Goal: Use online tool/utility: Utilize a website feature to perform a specific function

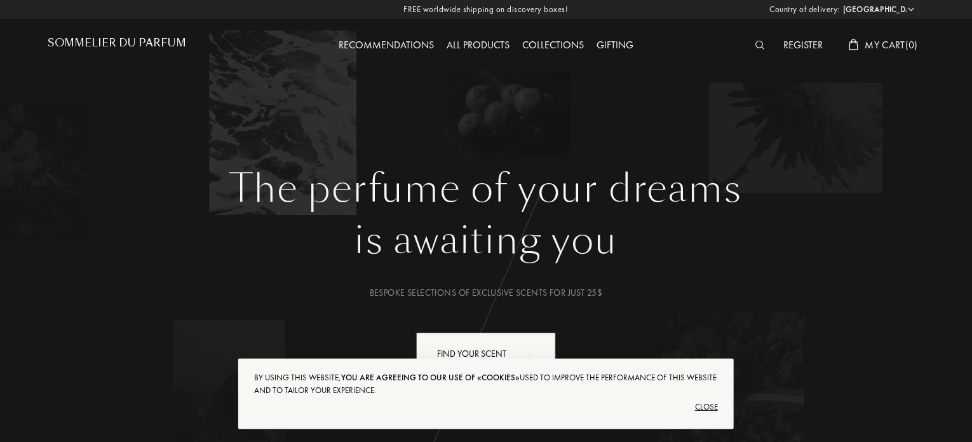
scroll to position [127, 0]
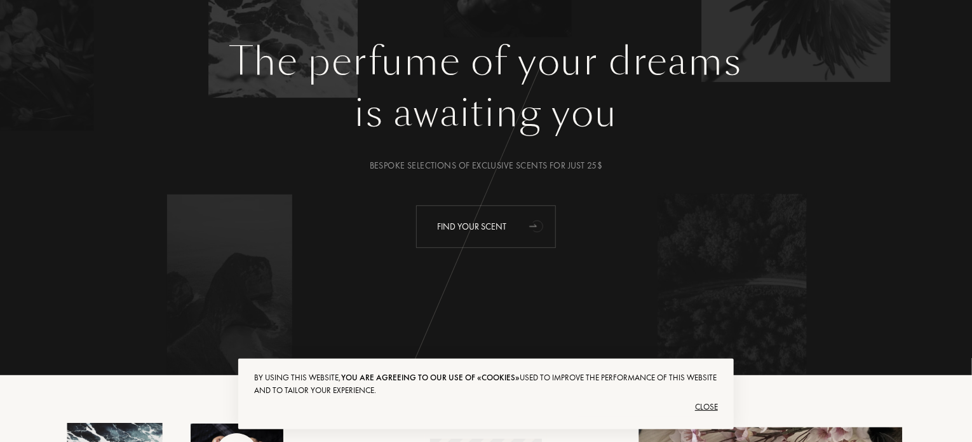
drag, startPoint x: 513, startPoint y: 219, endPoint x: 522, endPoint y: 221, distance: 9.3
click at [515, 218] on div "Find your scent" at bounding box center [486, 226] width 140 height 43
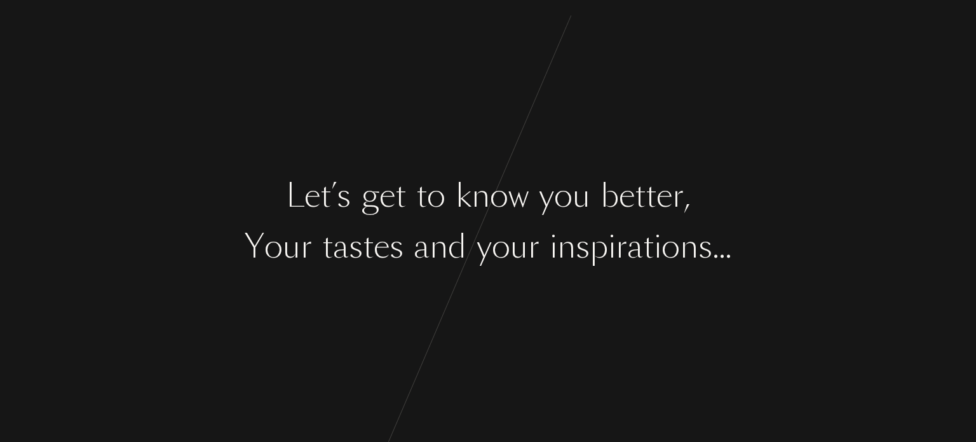
click at [518, 317] on div "L e t ’ s g e t t o k n o w y o u b e t t e r , Y o u r t a s t e s a n d y o u…" at bounding box center [488, 221] width 976 height 442
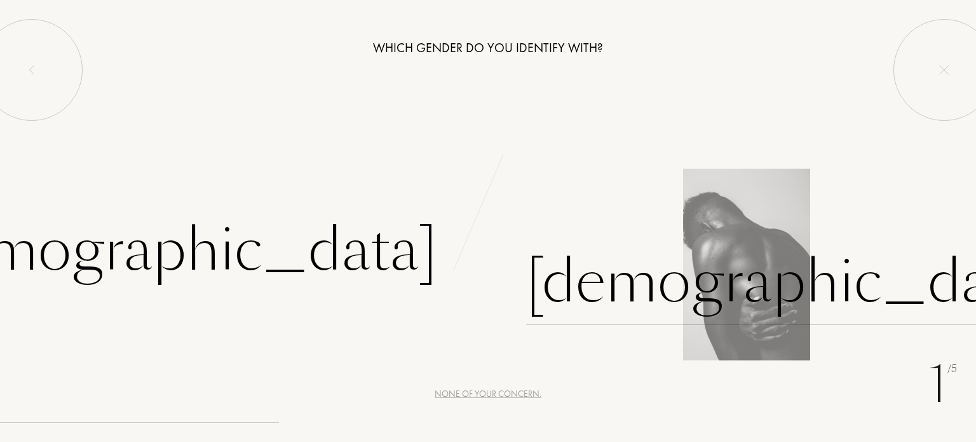
click at [566, 273] on div "Male" at bounding box center [791, 282] width 530 height 86
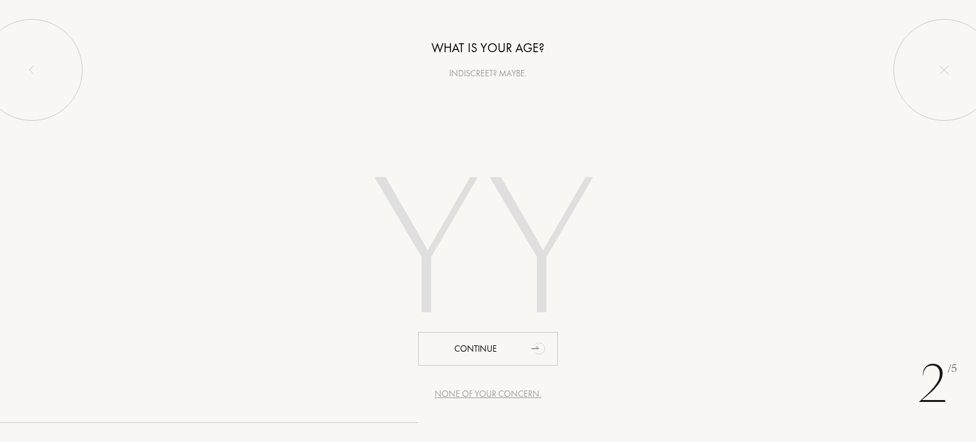
click at [478, 248] on input "number" at bounding box center [488, 253] width 362 height 257
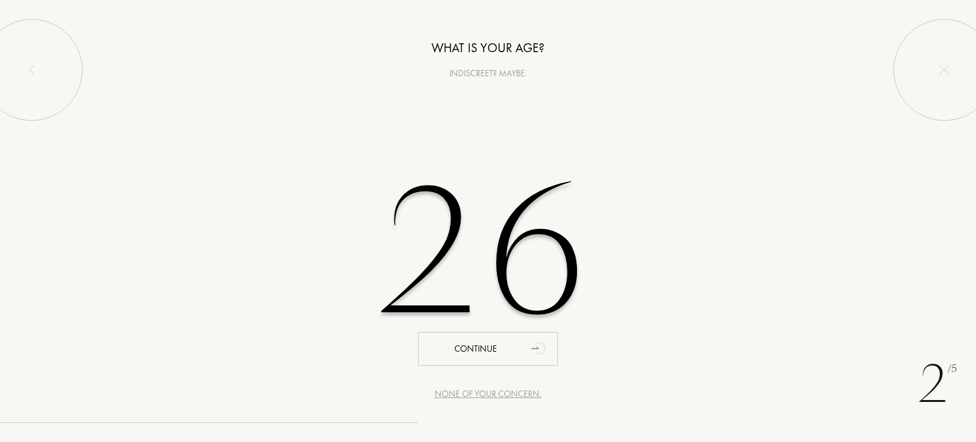
type input "26"
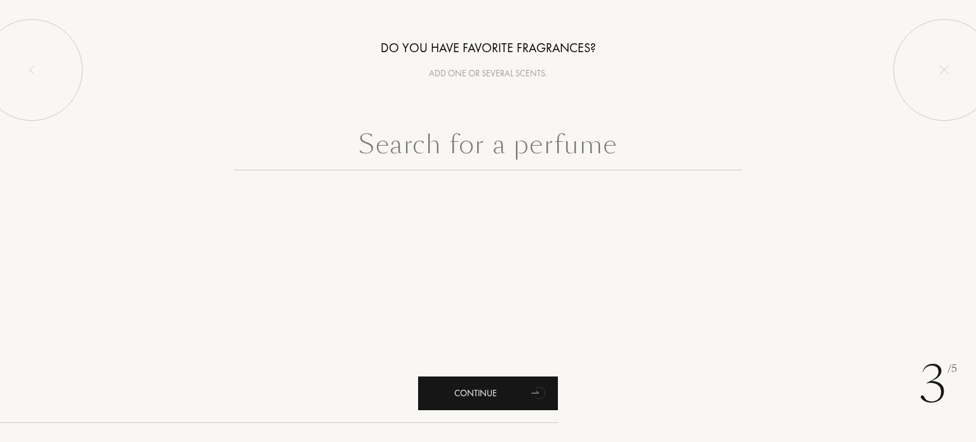
drag, startPoint x: 527, startPoint y: 409, endPoint x: 526, endPoint y: 399, distance: 10.2
click at [526, 406] on div "Continue" at bounding box center [488, 393] width 140 height 34
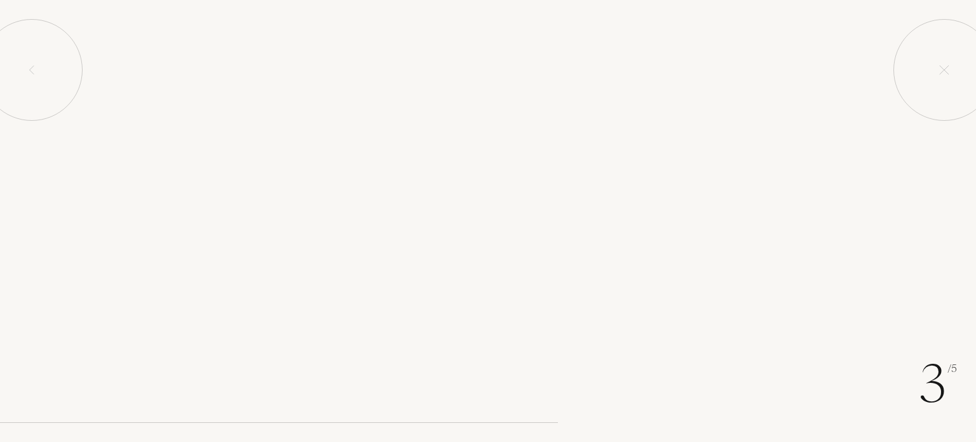
click at [526, 397] on div "Continue" at bounding box center [488, 393] width 140 height 34
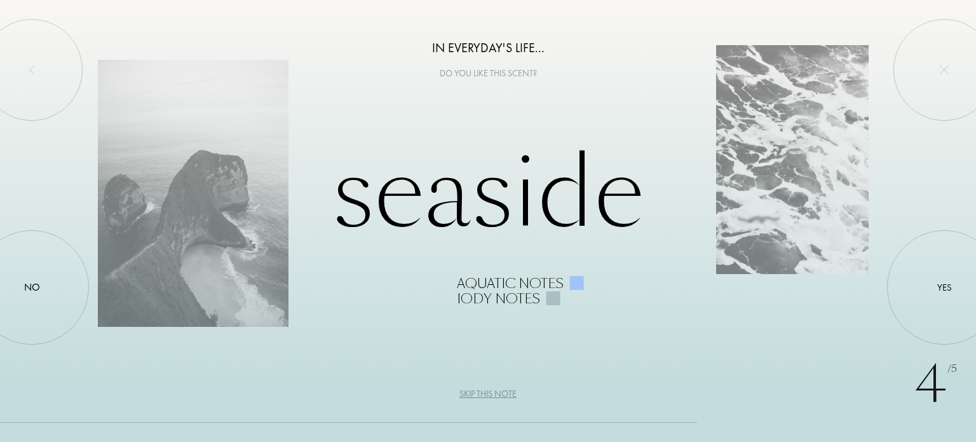
click at [529, 215] on div "Seaside Aquatic notes Iody notes" at bounding box center [488, 221] width 781 height 170
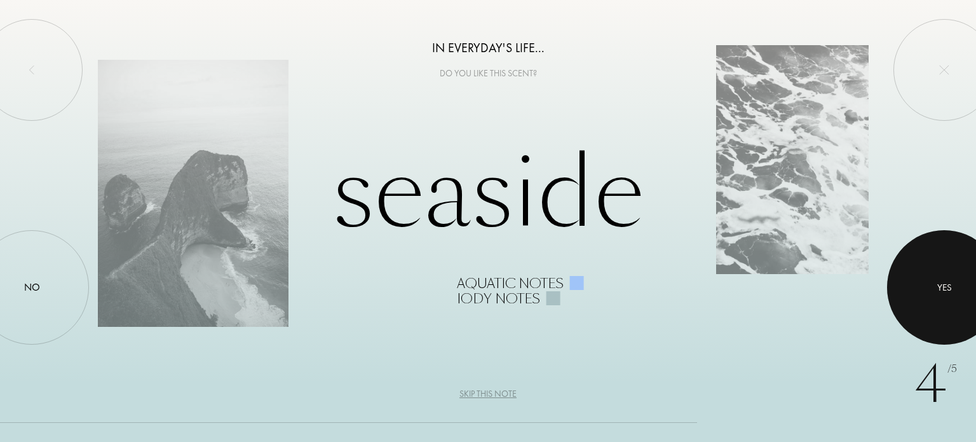
click at [914, 269] on div at bounding box center [944, 287] width 114 height 114
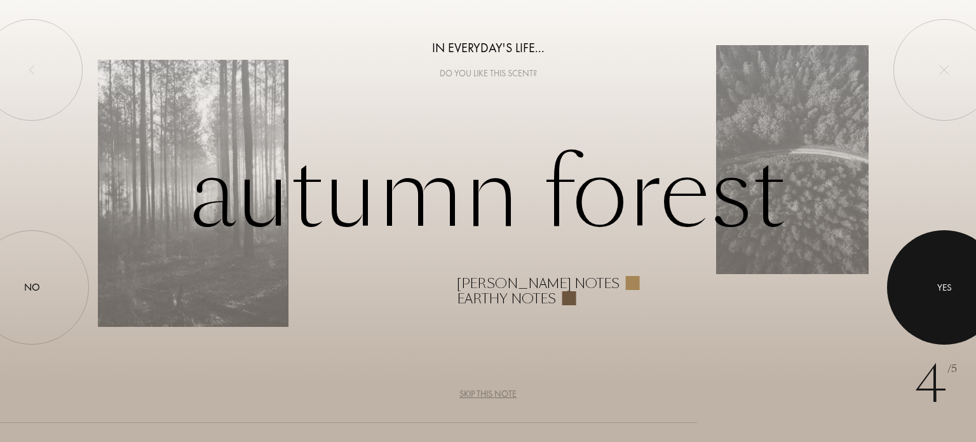
click at [915, 267] on div at bounding box center [944, 287] width 114 height 114
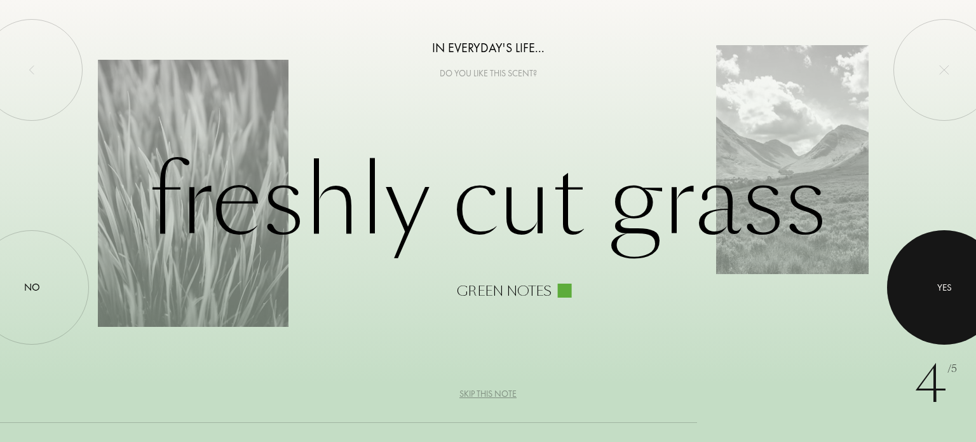
click at [915, 267] on div at bounding box center [944, 287] width 114 height 114
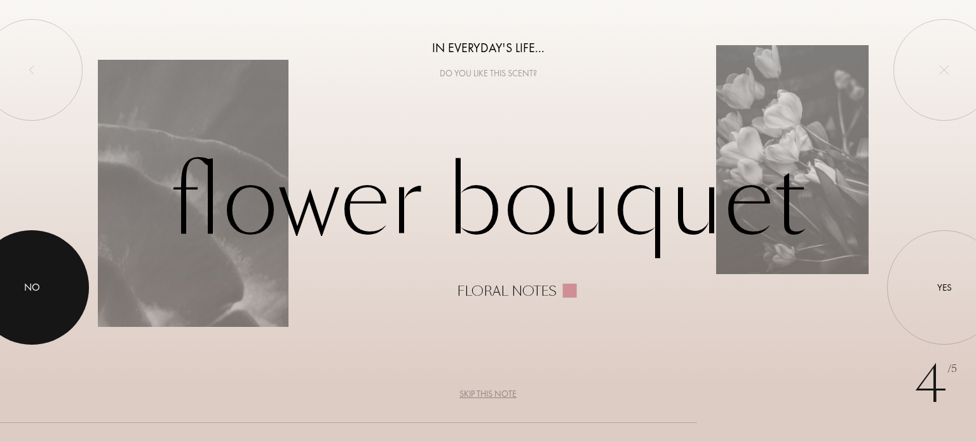
click at [0, 321] on div at bounding box center [32, 287] width 114 height 114
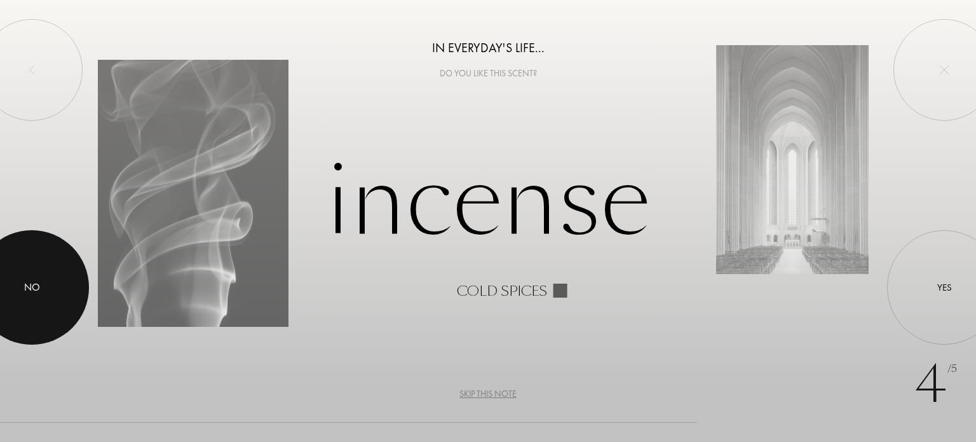
click at [11, 320] on div at bounding box center [32, 287] width 114 height 114
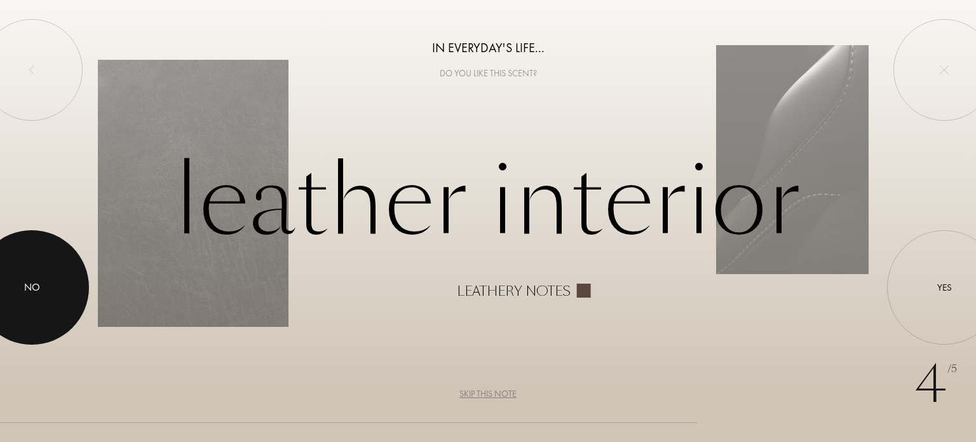
click at [11, 318] on div at bounding box center [32, 287] width 114 height 114
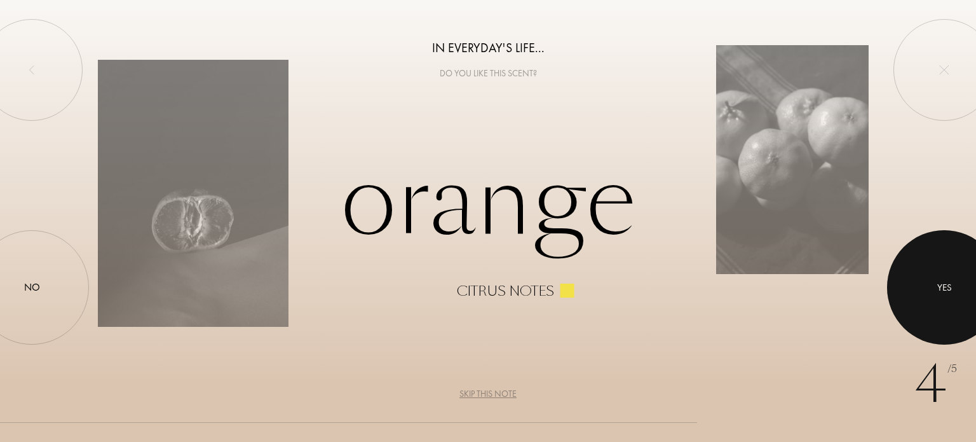
click at [915, 299] on div at bounding box center [944, 287] width 114 height 114
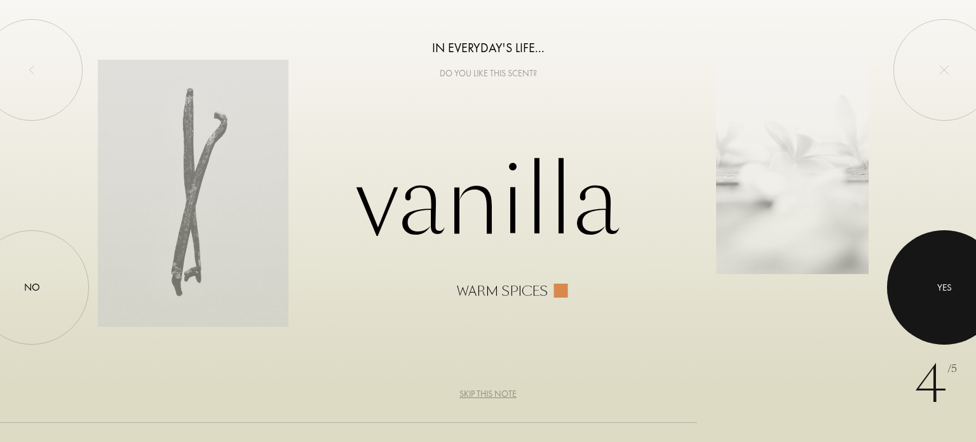
click at [915, 299] on div at bounding box center [944, 287] width 114 height 114
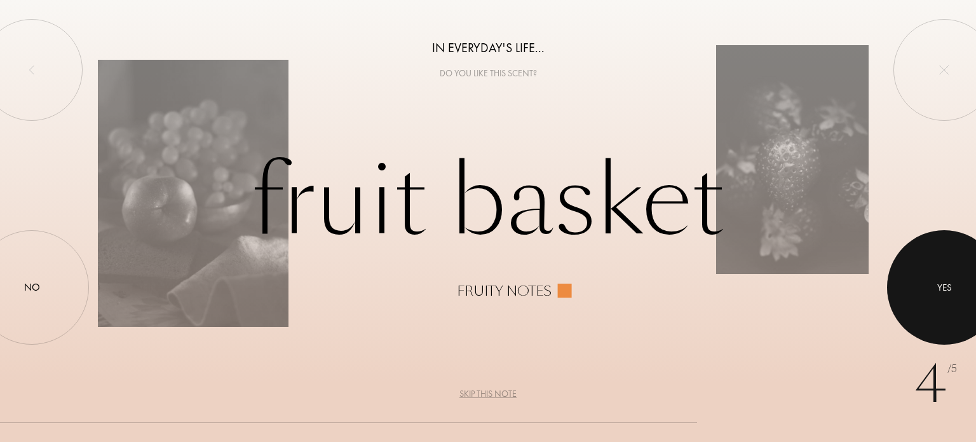
click at [915, 299] on div at bounding box center [944, 287] width 114 height 114
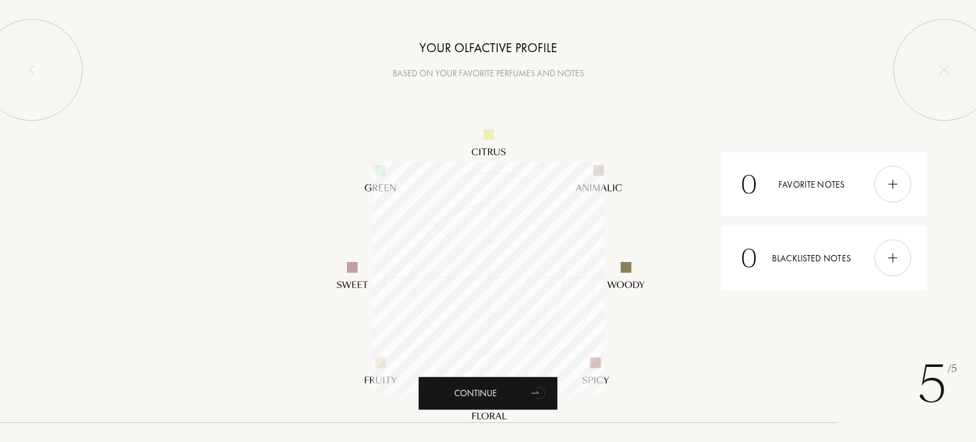
scroll to position [232, 232]
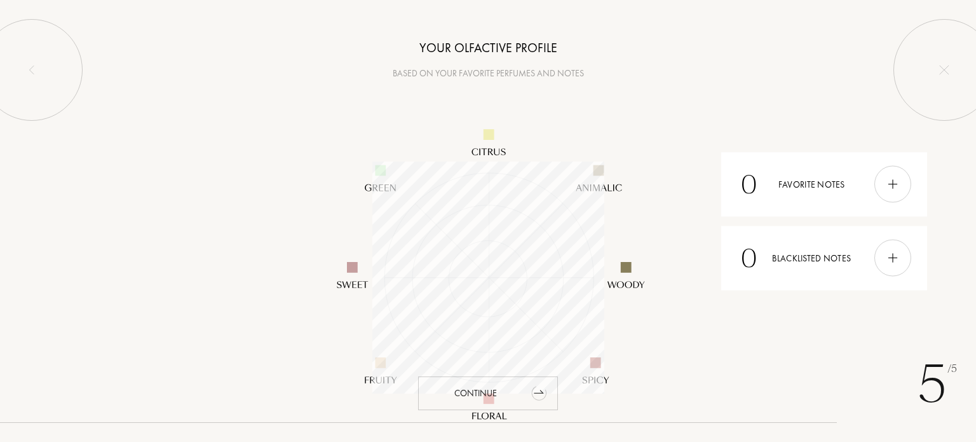
click at [526, 394] on div "Continue" at bounding box center [488, 393] width 140 height 34
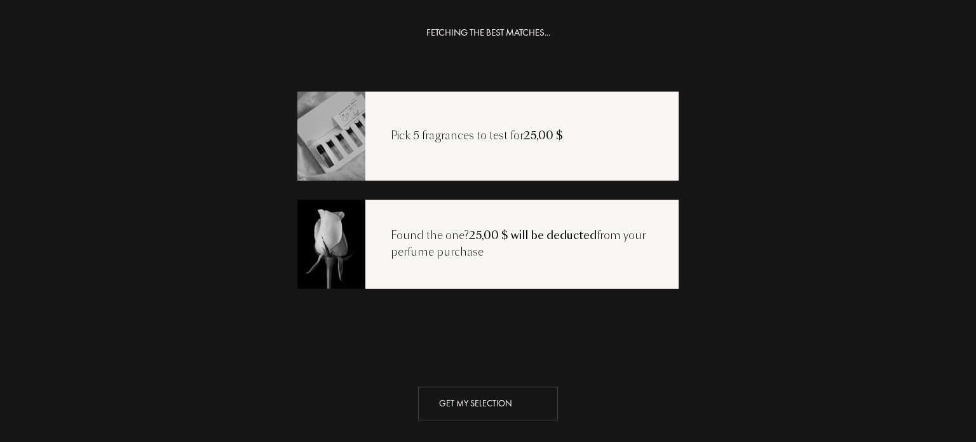
click at [516, 408] on div "Get my selection" at bounding box center [488, 403] width 140 height 34
